Goal: Information Seeking & Learning: Learn about a topic

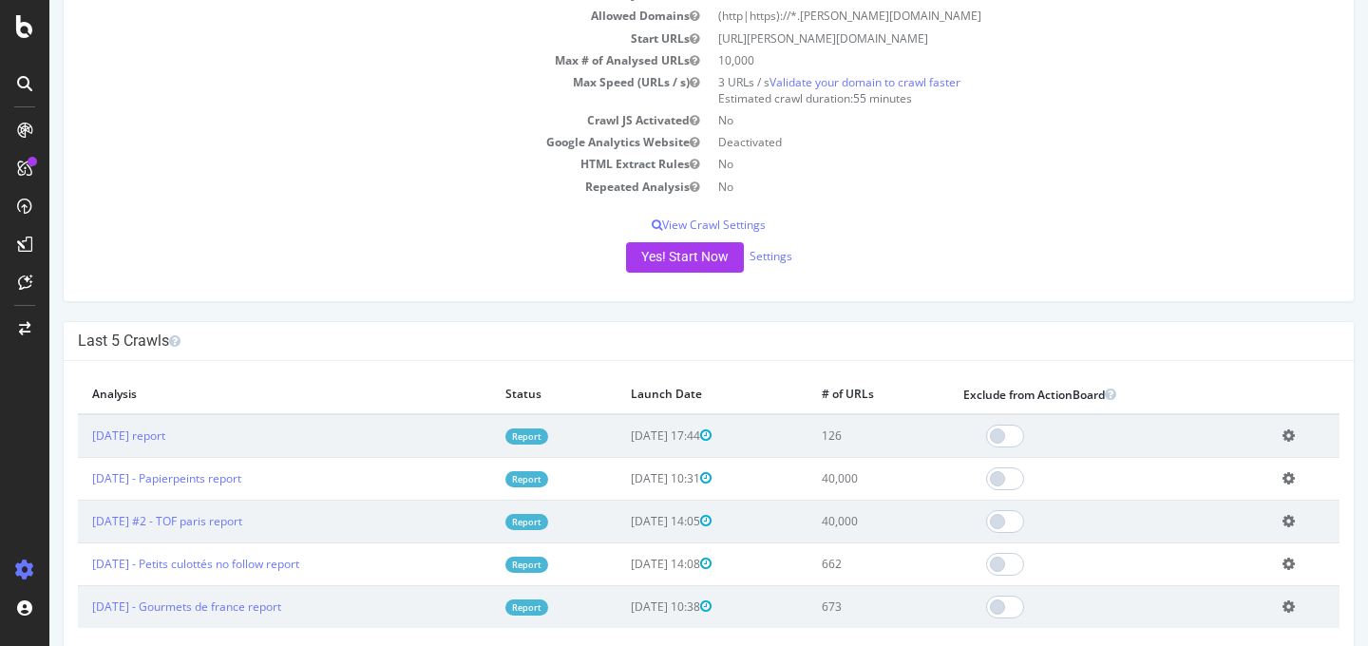
scroll to position [205, 0]
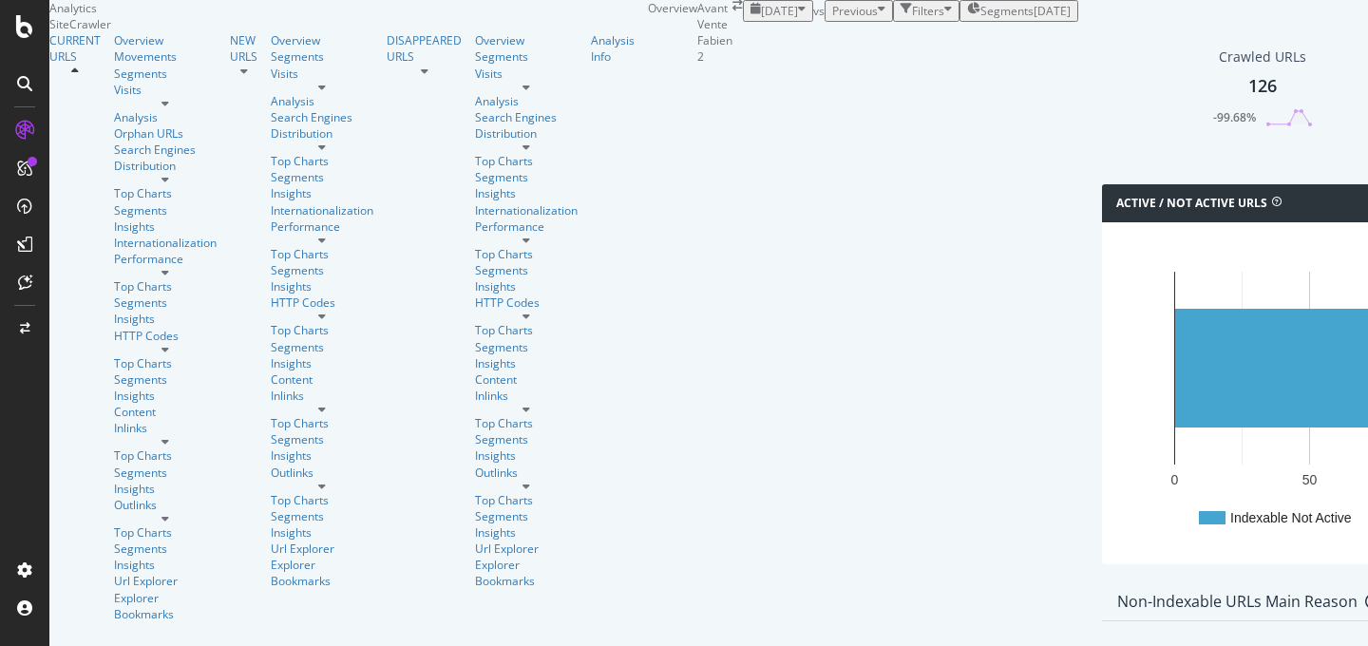
scroll to position [2110, 0]
click at [114, 497] on div "Outlinks" at bounding box center [165, 505] width 103 height 16
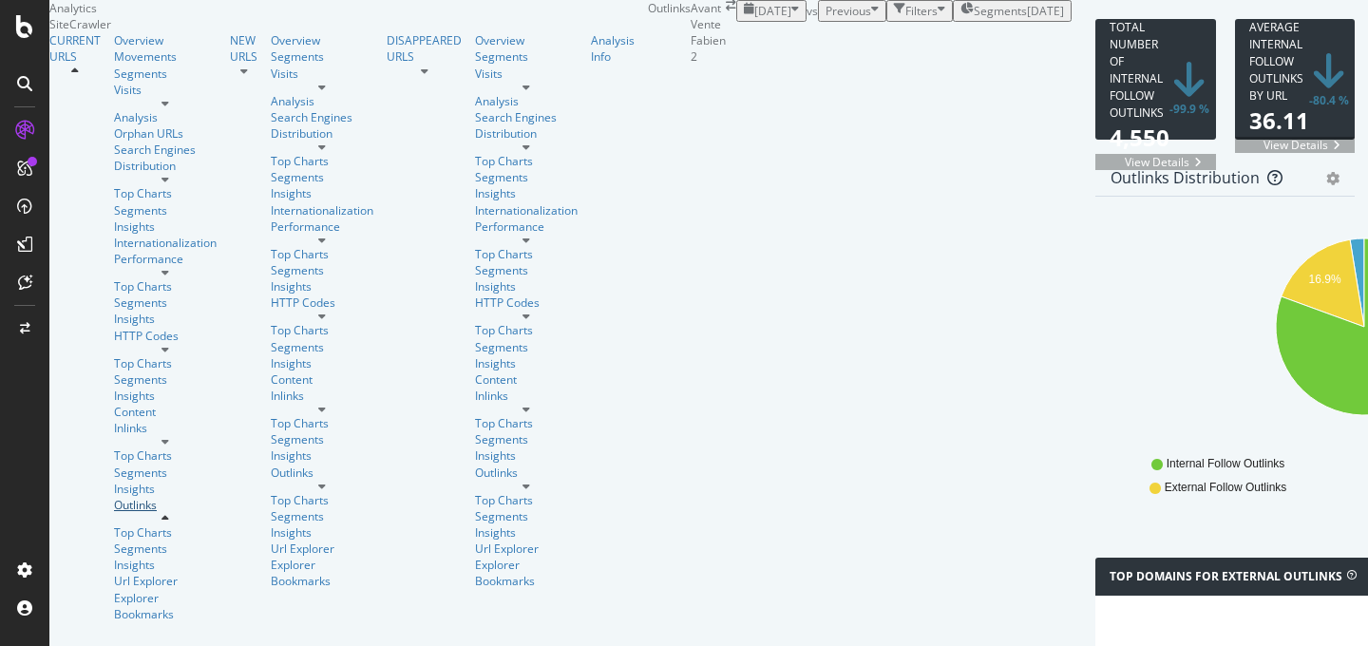
scroll to position [591, 0]
click at [114, 174] on div "Distribution" at bounding box center [165, 166] width 103 height 16
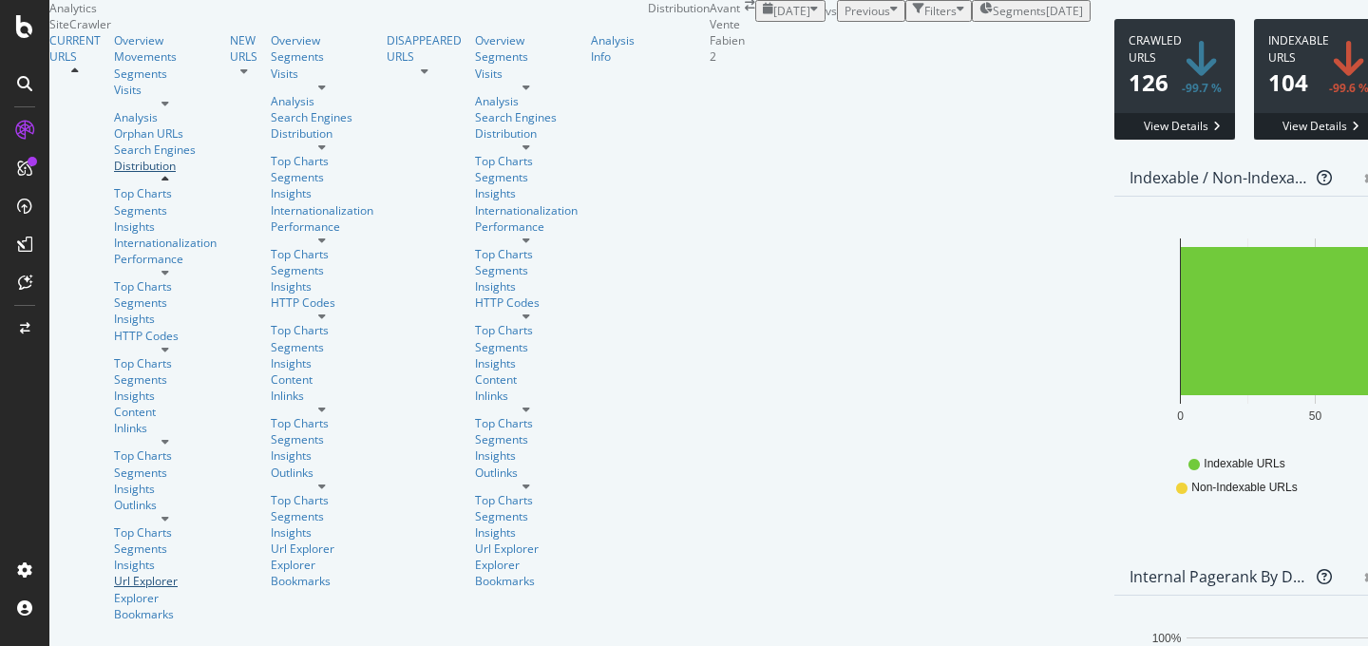
scroll to position [93, 0]
click at [114, 497] on div "Outlinks" at bounding box center [165, 505] width 103 height 16
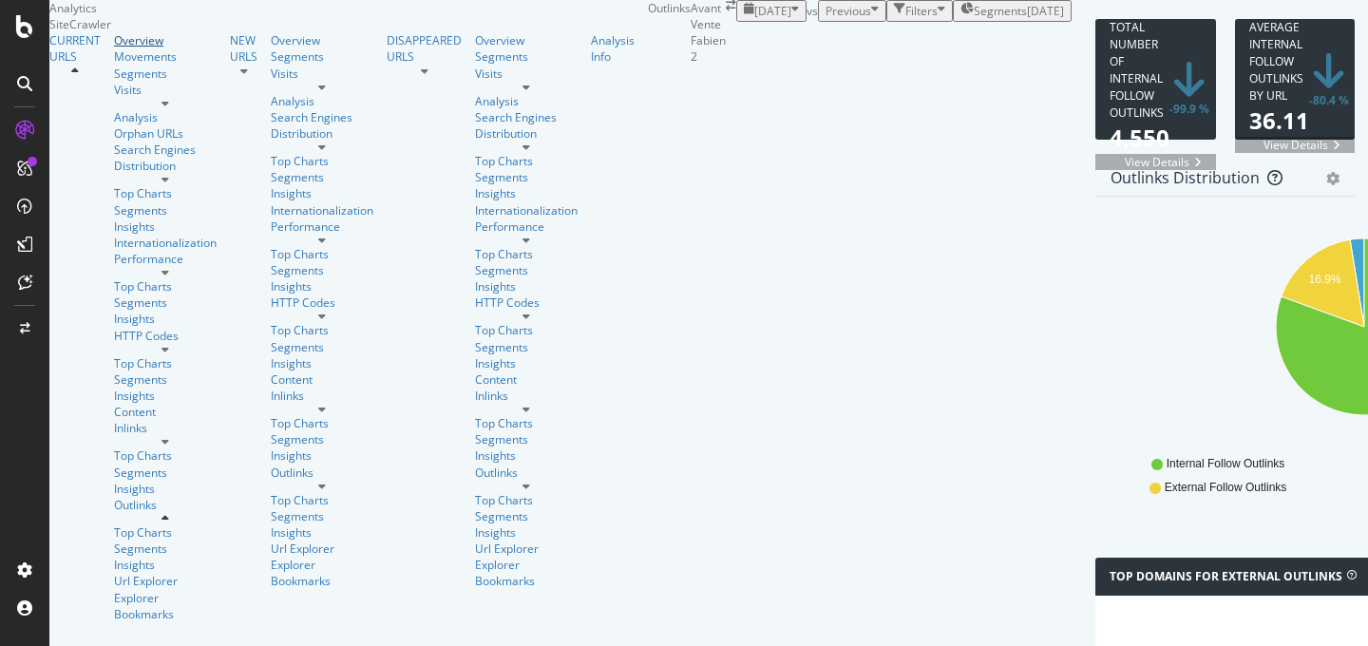
click at [114, 48] on div "Overview" at bounding box center [165, 40] width 103 height 16
